Goal: Navigation & Orientation: Understand site structure

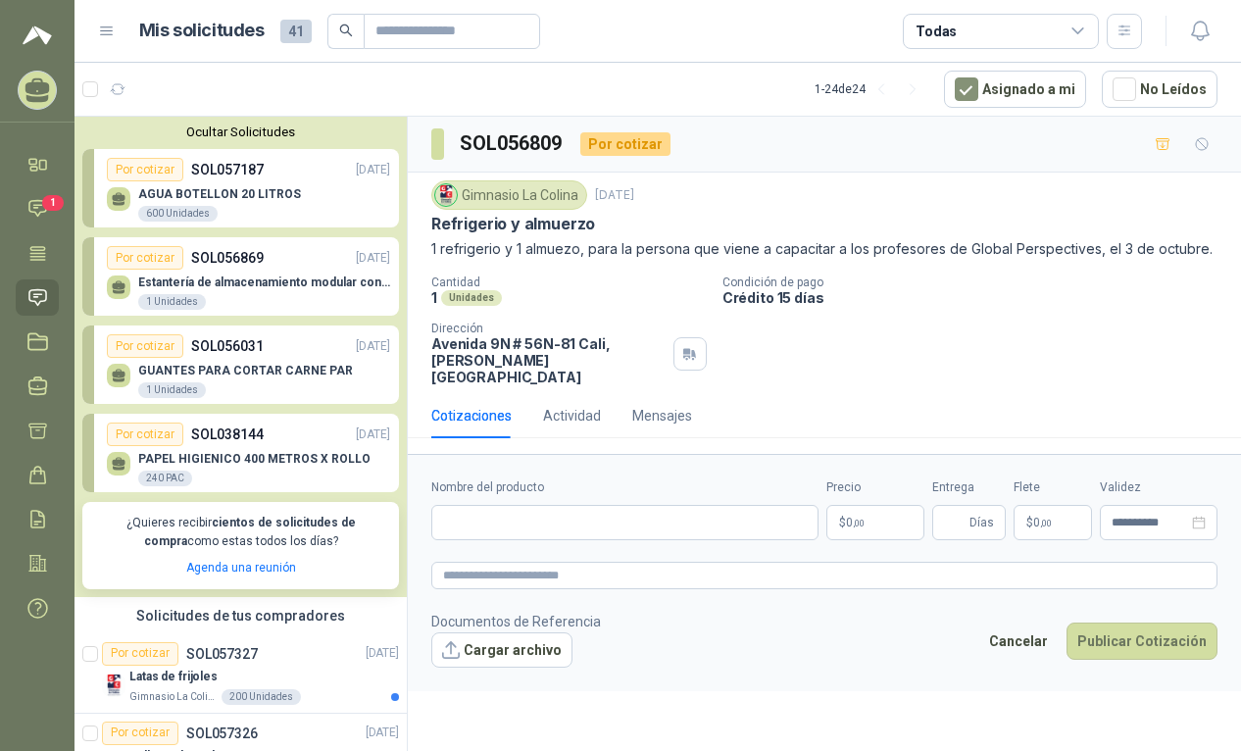
scroll to position [570, 3]
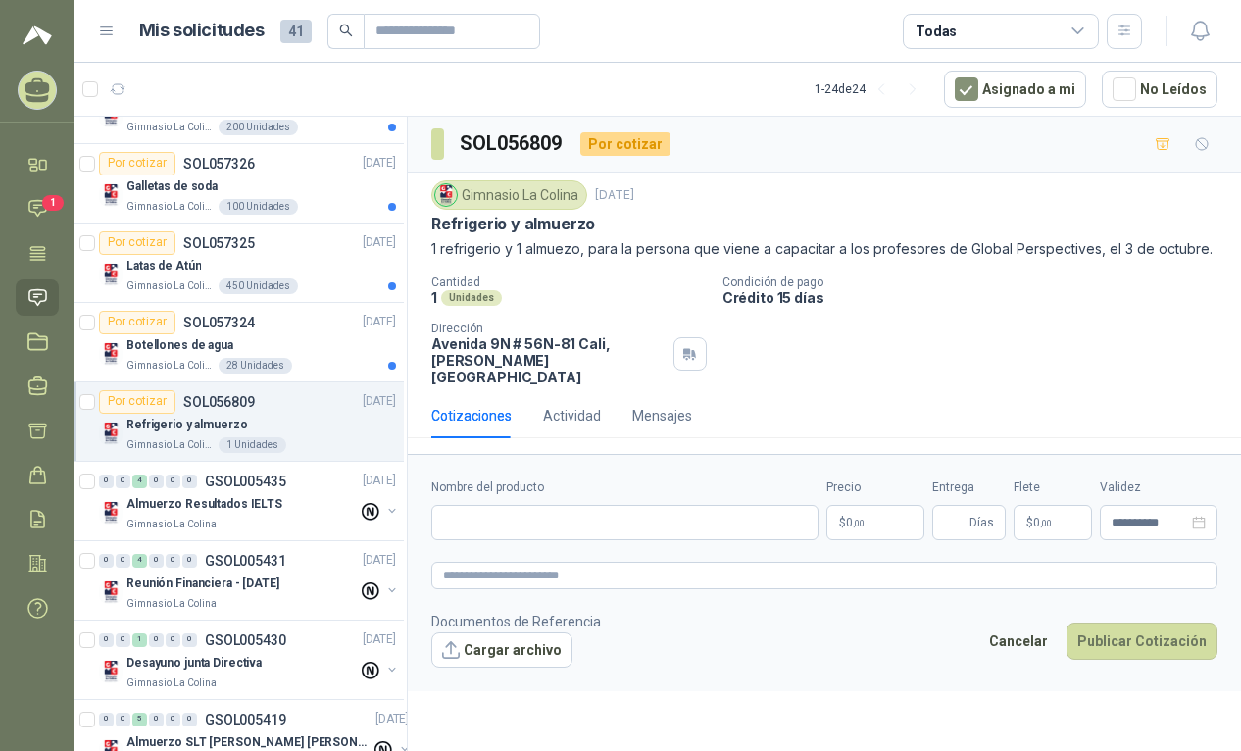
click at [769, 671] on form "**********" at bounding box center [824, 572] width 833 height 236
click at [41, 213] on icon at bounding box center [37, 209] width 17 height 16
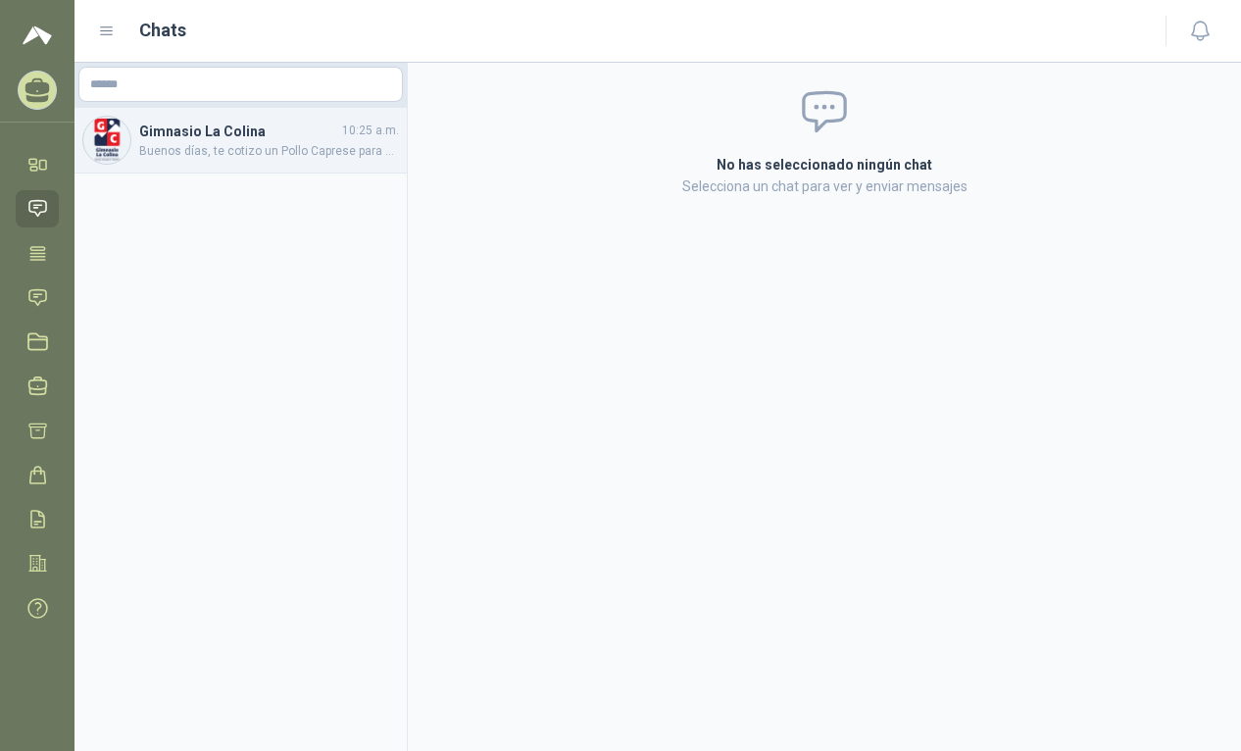
click at [285, 147] on span "Buenos días, te cotizo un Pollo Caprese para el almuerzo y y Ciabatta de pollo …" at bounding box center [269, 151] width 260 height 19
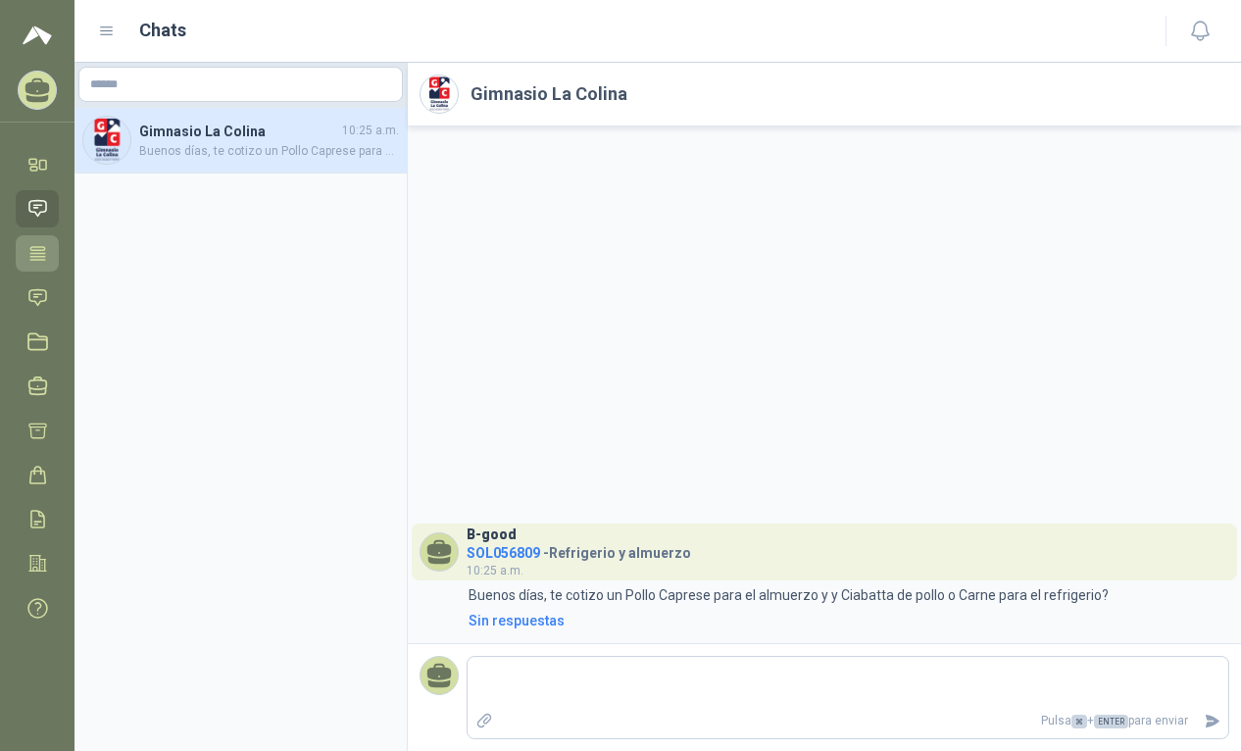
click at [39, 259] on icon at bounding box center [37, 252] width 15 height 13
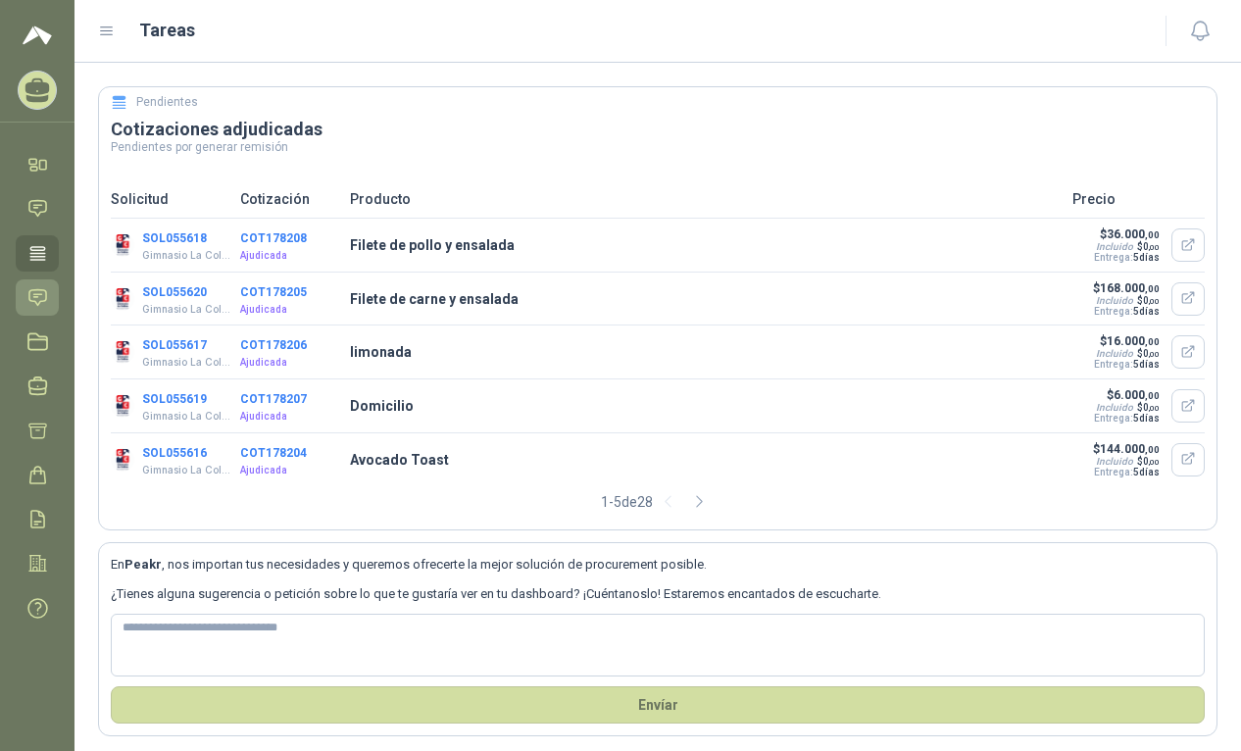
click at [36, 299] on icon at bounding box center [37, 297] width 21 height 21
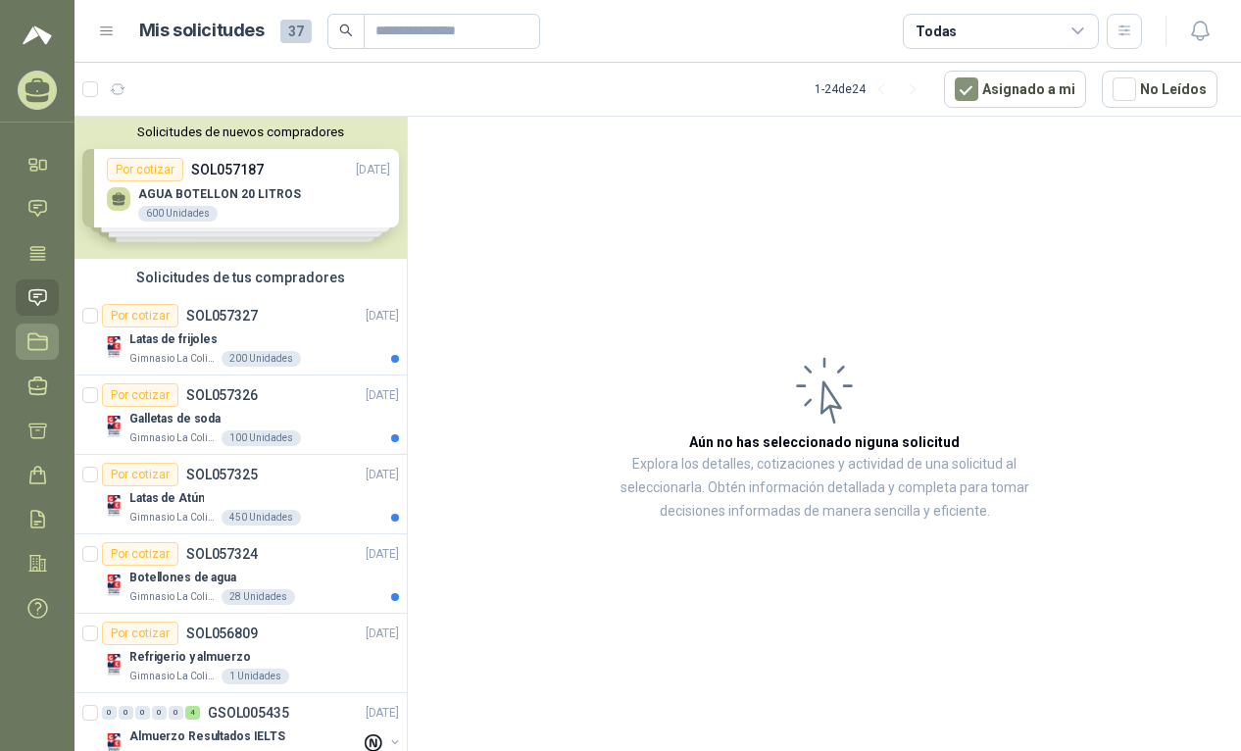
click at [35, 337] on icon at bounding box center [37, 341] width 21 height 21
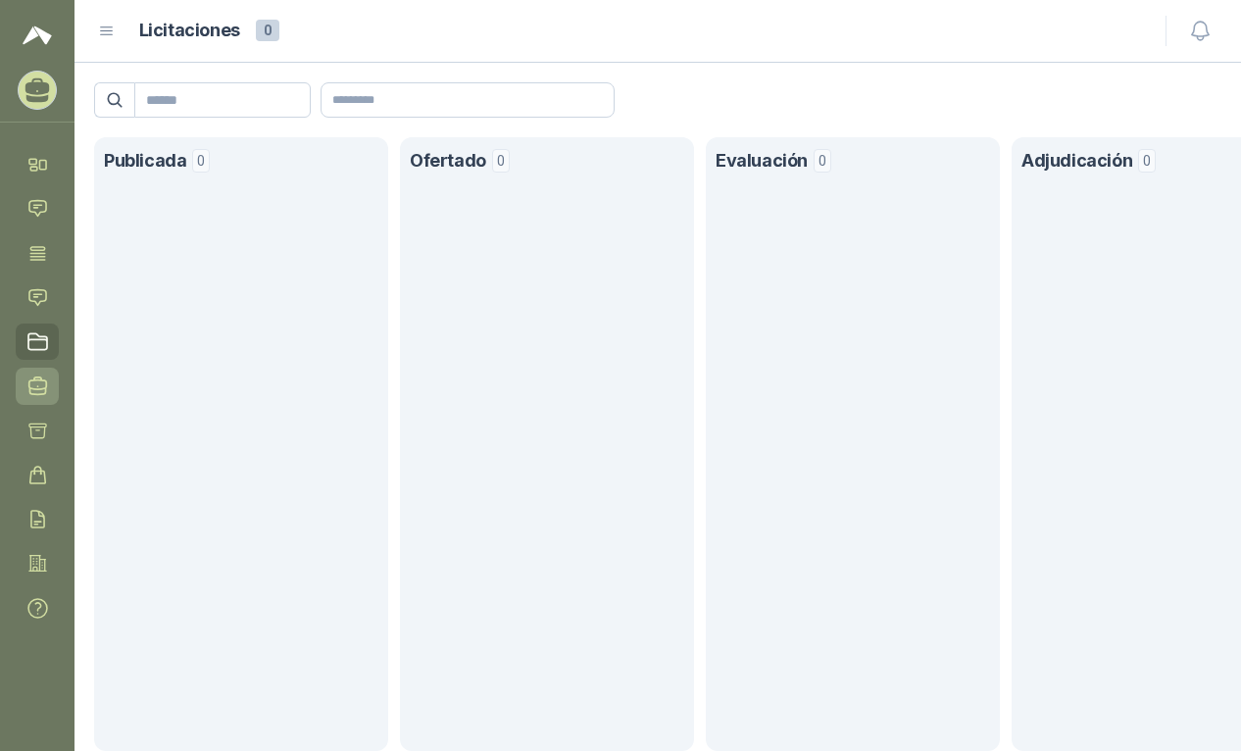
click at [38, 382] on icon at bounding box center [37, 386] width 21 height 21
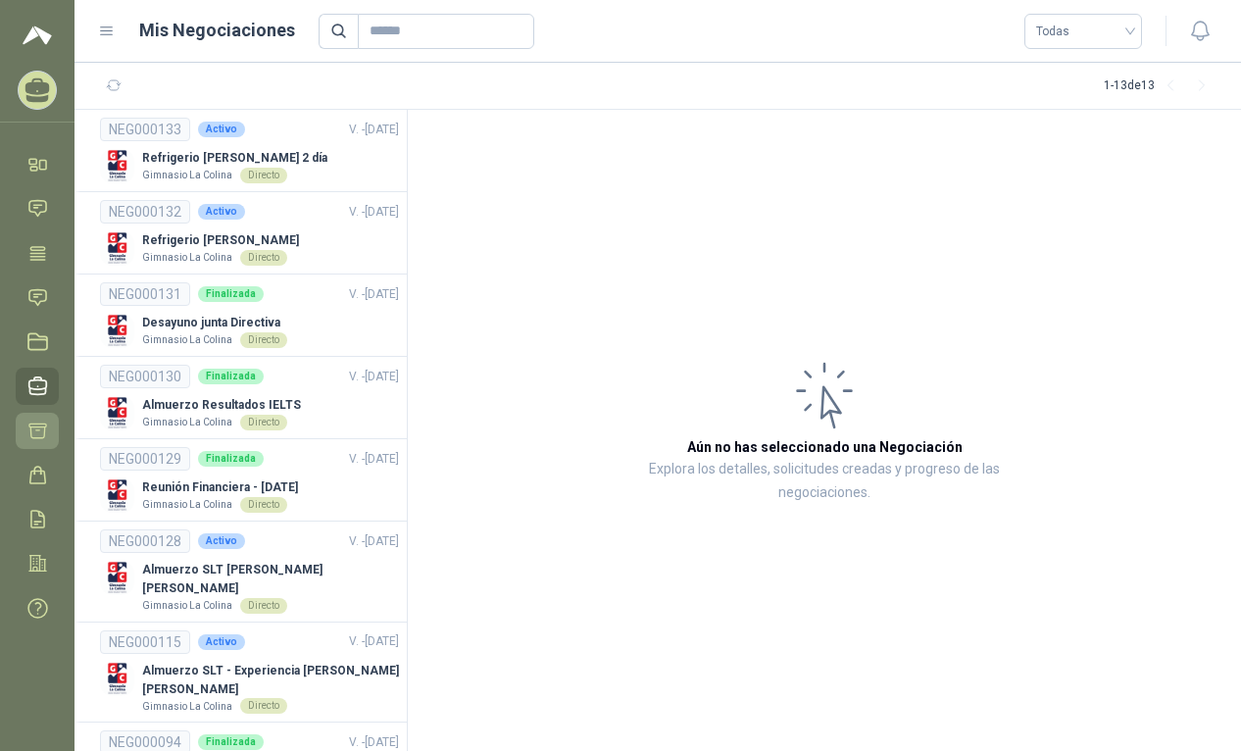
click at [44, 431] on icon at bounding box center [37, 431] width 17 height 15
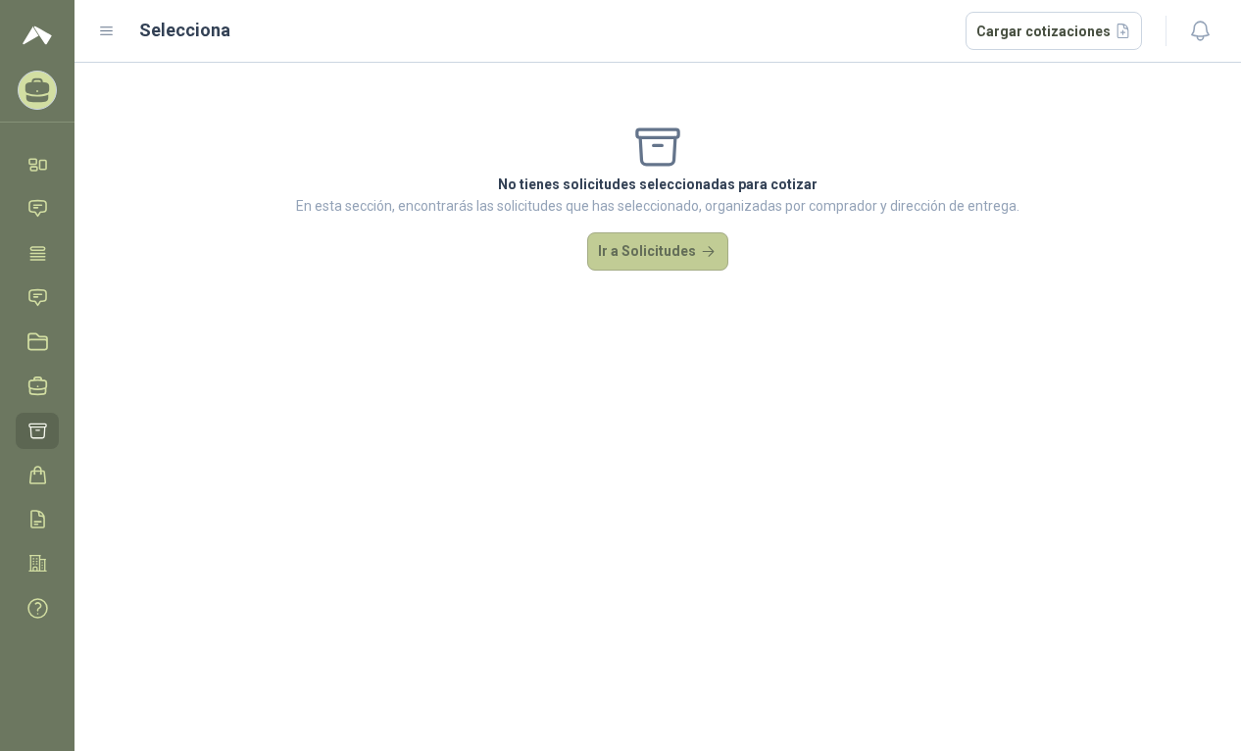
click at [680, 251] on button "Ir a Solicitudes" at bounding box center [657, 251] width 141 height 39
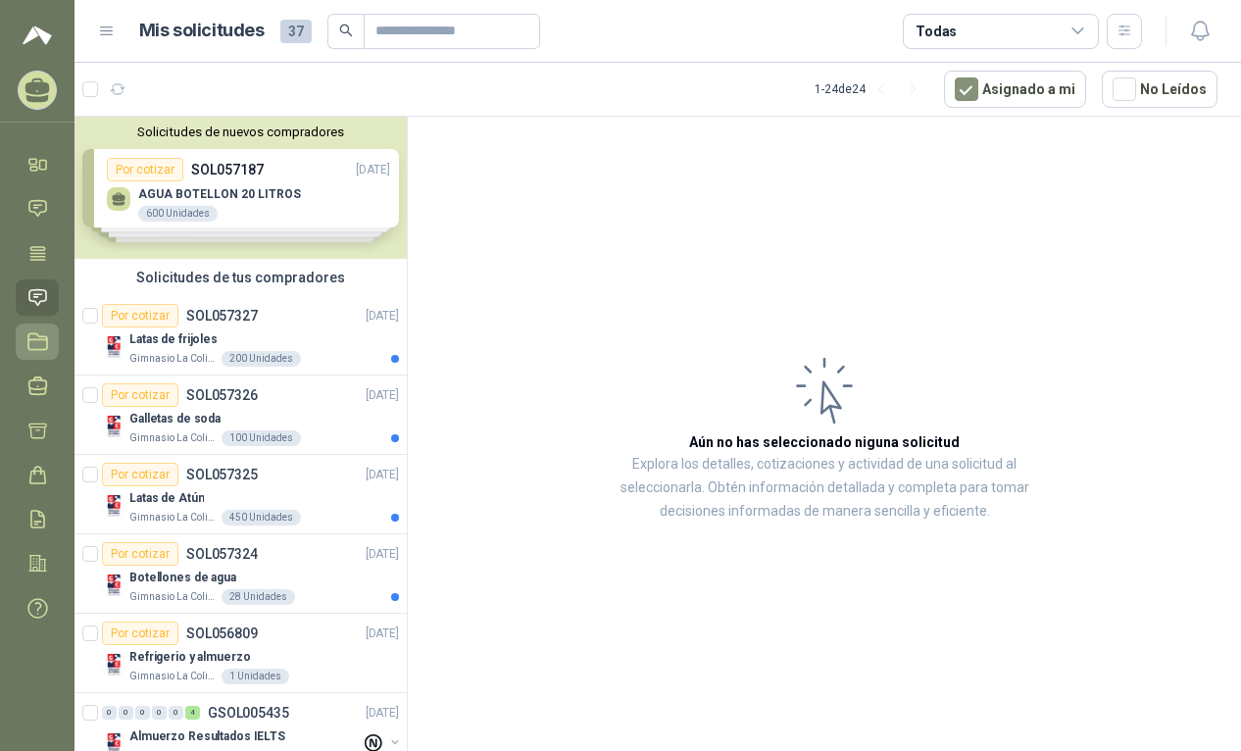
click at [36, 339] on icon at bounding box center [37, 342] width 19 height 16
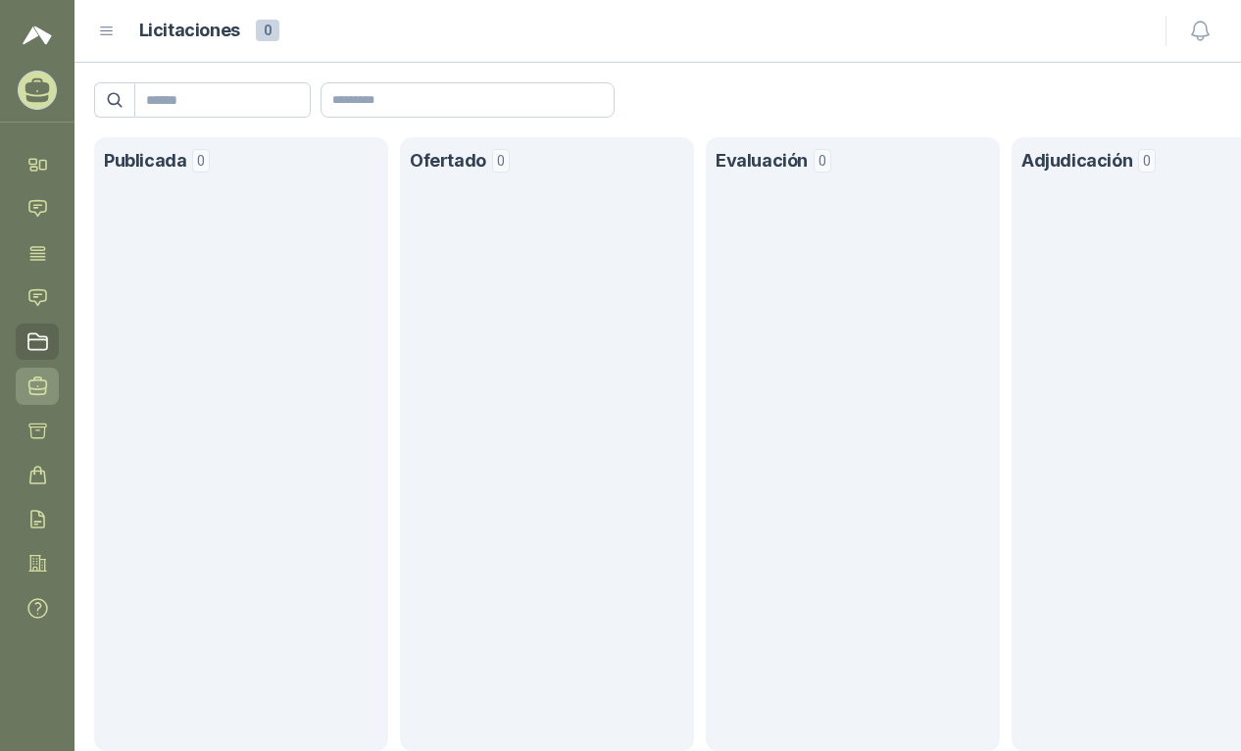
click at [39, 379] on icon at bounding box center [37, 386] width 21 height 21
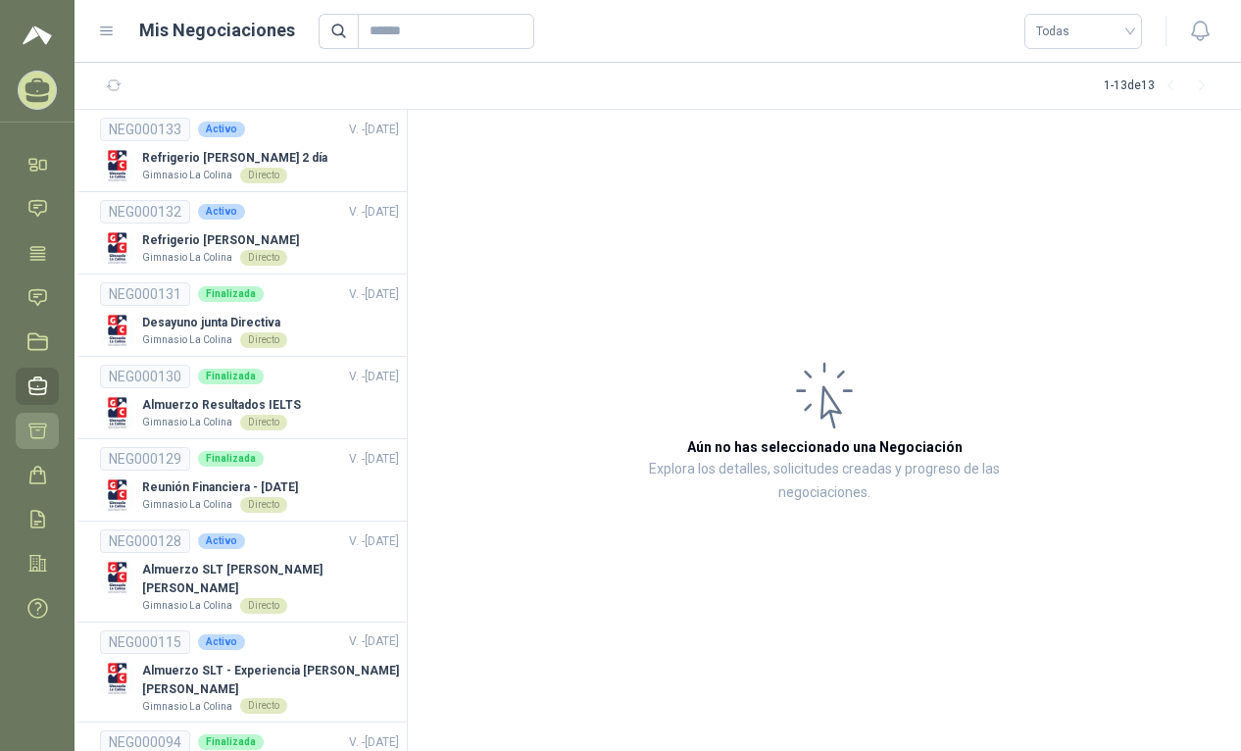
click at [39, 432] on icon at bounding box center [37, 431] width 21 height 21
